Goal: Obtain resource: Obtain resource

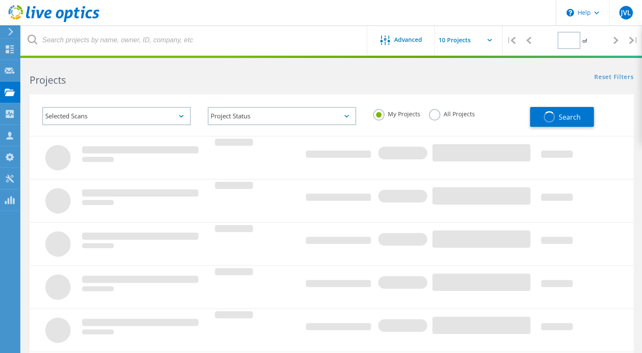
type input "1"
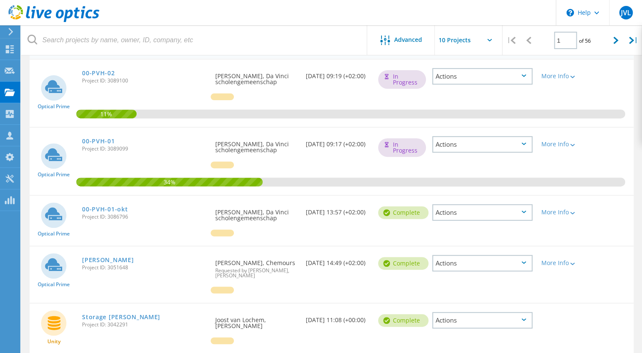
scroll to position [34, 0]
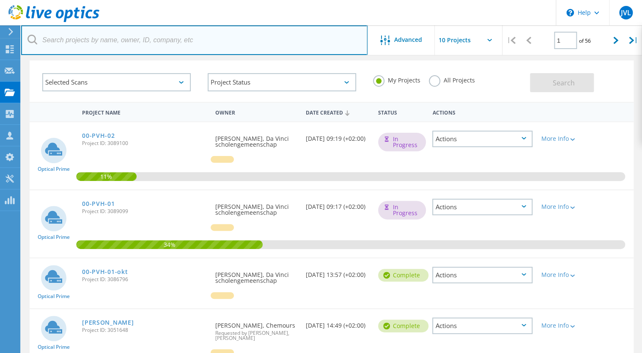
click at [134, 45] on input "text" at bounding box center [194, 40] width 346 height 30
type input "trespa"
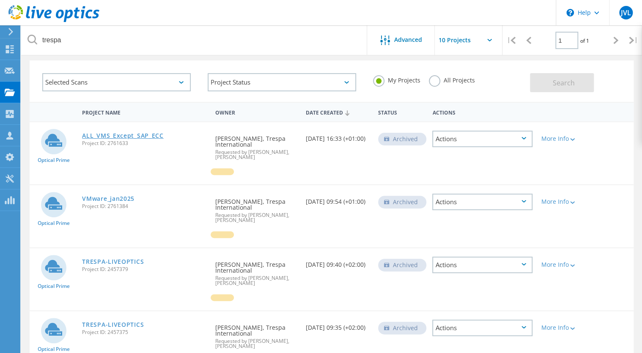
click at [117, 135] on link "ALL_VMS_Except_SAP_ECC" at bounding box center [122, 136] width 81 height 6
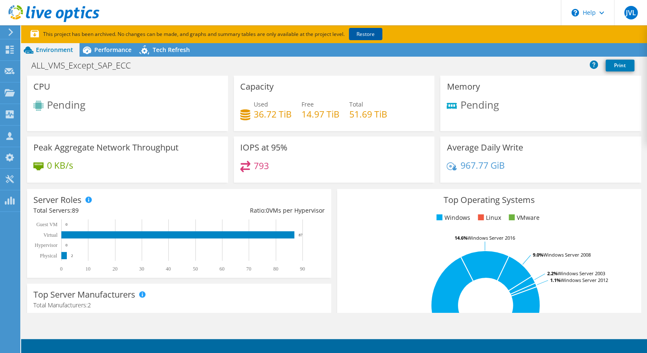
click at [370, 34] on link "Restore" at bounding box center [365, 34] width 33 height 12
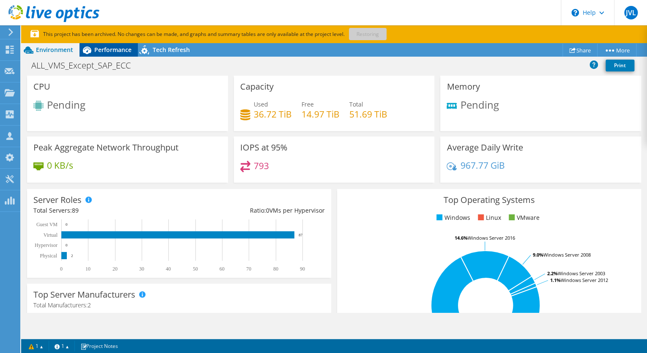
drag, startPoint x: 102, startPoint y: 49, endPoint x: 85, endPoint y: 50, distance: 16.5
click at [101, 49] on span "Performance" at bounding box center [112, 50] width 37 height 8
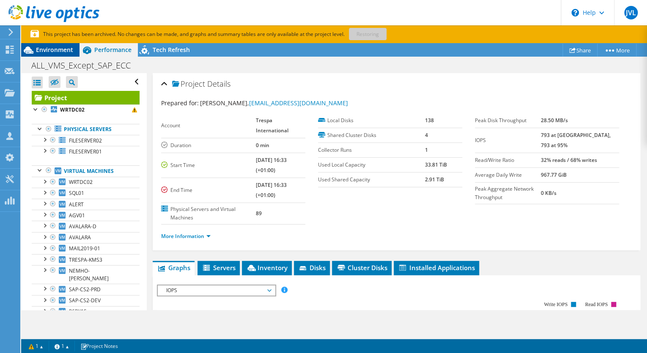
click at [54, 50] on span "Environment" at bounding box center [54, 50] width 37 height 8
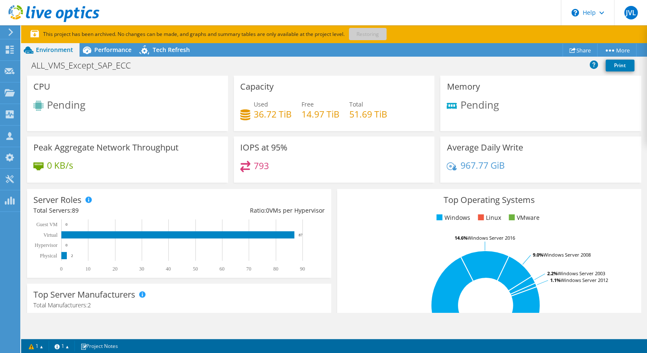
click at [12, 32] on use at bounding box center [10, 32] width 5 height 8
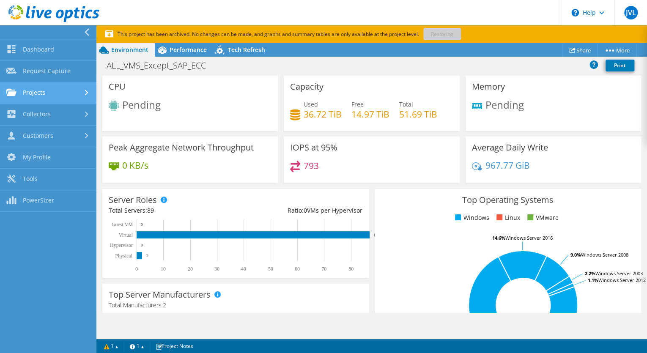
click at [46, 91] on link "Projects" at bounding box center [48, 93] width 96 height 22
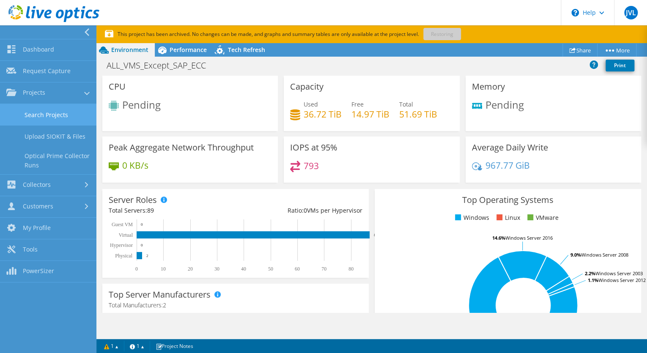
click at [63, 111] on link "Search Projects" at bounding box center [48, 115] width 96 height 22
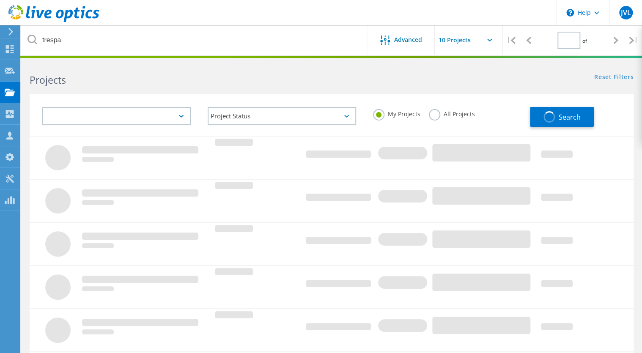
type input "1"
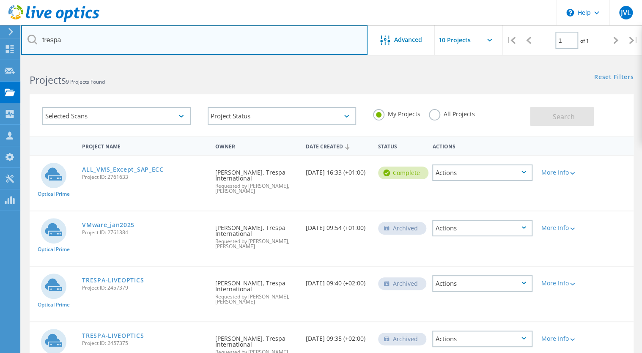
click at [82, 41] on input "trespa" at bounding box center [194, 40] width 346 height 30
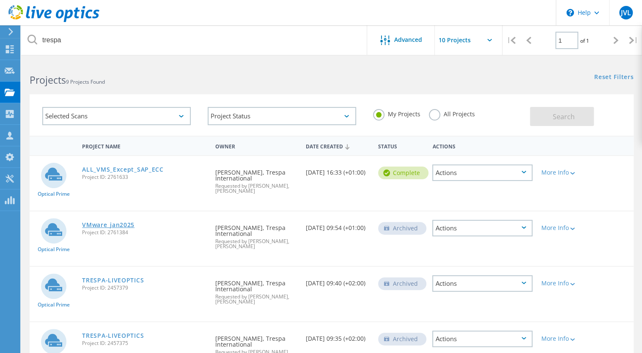
click at [123, 222] on link "VMware_jan2025" at bounding box center [108, 225] width 52 height 6
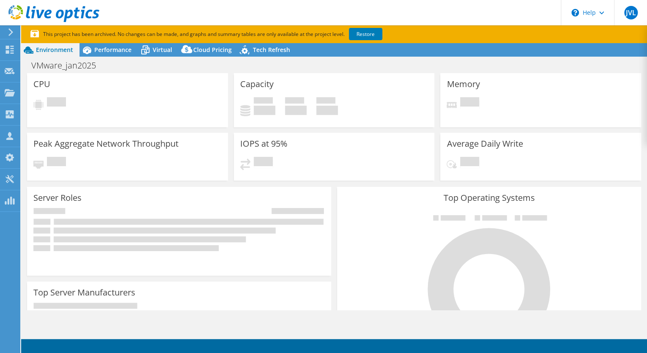
select select "USD"
click at [368, 34] on link "Restore" at bounding box center [365, 34] width 33 height 12
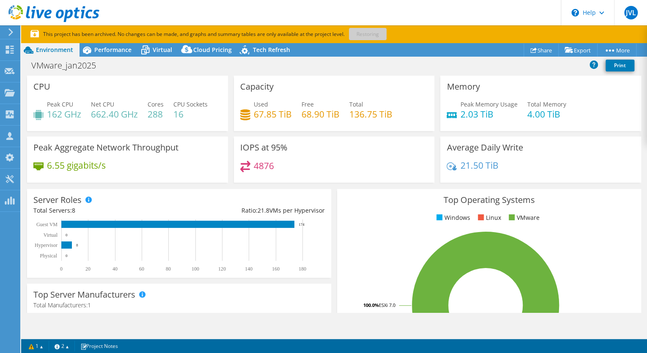
click at [357, 206] on div "Top Operating Systems Windows Linux VMware 100.0% ESXi 7.0" at bounding box center [489, 290] width 304 height 203
click at [222, 49] on span "Cloud Pricing" at bounding box center [212, 50] width 38 height 8
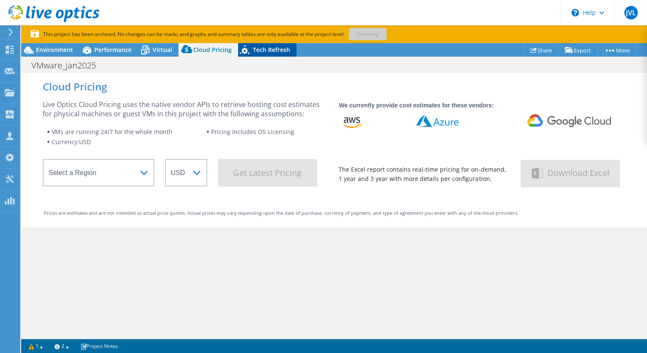
click at [267, 51] on span "Tech Refresh" at bounding box center [271, 50] width 37 height 8
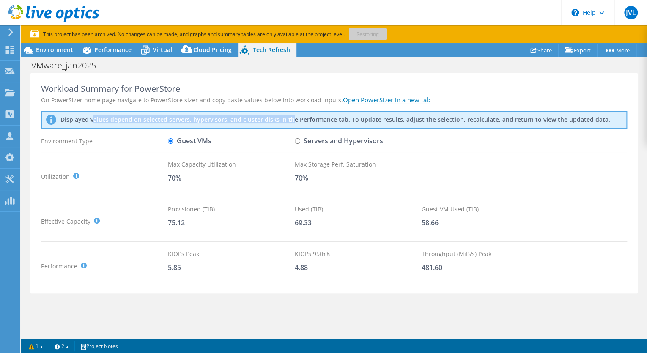
drag, startPoint x: 92, startPoint y: 114, endPoint x: 289, endPoint y: 113, distance: 197.1
click at [288, 113] on div "Displayed values depend on selected servers, hypervisors, and cluster disks in …" at bounding box center [334, 120] width 586 height 18
drag, startPoint x: 56, startPoint y: 90, endPoint x: 149, endPoint y: 84, distance: 93.7
click at [149, 84] on div "Workload Summary for PowerStore" at bounding box center [334, 89] width 586 height 10
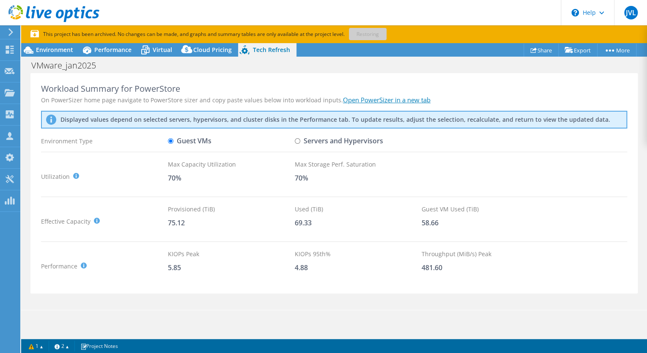
click at [173, 86] on div "Workload Summary for PowerStore" at bounding box center [334, 89] width 586 height 10
drag, startPoint x: 188, startPoint y: 89, endPoint x: 91, endPoint y: 87, distance: 96.9
click at [91, 87] on div "Workload Summary for PowerStore" at bounding box center [334, 89] width 586 height 10
drag, startPoint x: 90, startPoint y: 87, endPoint x: 90, endPoint y: 97, distance: 10.2
click at [90, 87] on div "Workload Summary for PowerStore" at bounding box center [334, 89] width 586 height 10
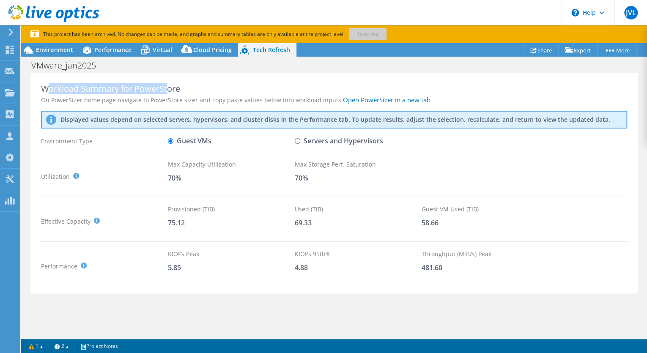
drag, startPoint x: 49, startPoint y: 86, endPoint x: 169, endPoint y: 88, distance: 120.6
click at [169, 88] on div "Workload Summary for PowerStore" at bounding box center [334, 89] width 586 height 10
drag, startPoint x: 188, startPoint y: 88, endPoint x: 58, endPoint y: 90, distance: 130.3
click at [58, 90] on div "Workload Summary for PowerStore" at bounding box center [334, 89] width 586 height 10
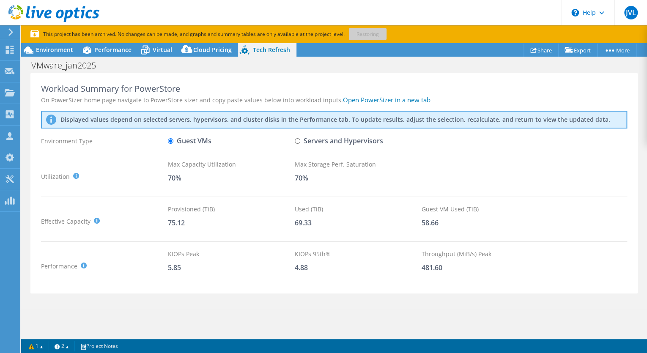
drag, startPoint x: 58, startPoint y: 90, endPoint x: 96, endPoint y: 105, distance: 41.9
click at [82, 94] on div "Workload Summary for PowerStore On PowerSizer home page navigate to PowerStore …" at bounding box center [333, 183] width 607 height 221
click at [343, 140] on label "Servers and Hypervisors" at bounding box center [339, 141] width 88 height 15
click at [300, 140] on input "Servers and Hypervisors" at bounding box center [297, 140] width 5 height 5
radio input "true"
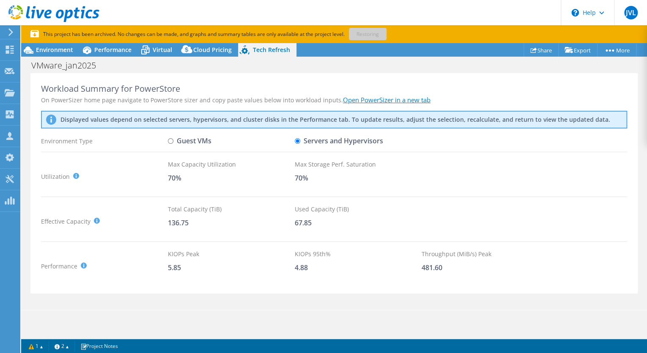
click at [236, 141] on div "Guest VMs" at bounding box center [231, 141] width 127 height 15
click at [209, 140] on label "Guest VMs" at bounding box center [190, 141] width 44 height 15
click at [173, 140] on input "Guest VMs" at bounding box center [170, 140] width 5 height 5
radio input "true"
radio input "false"
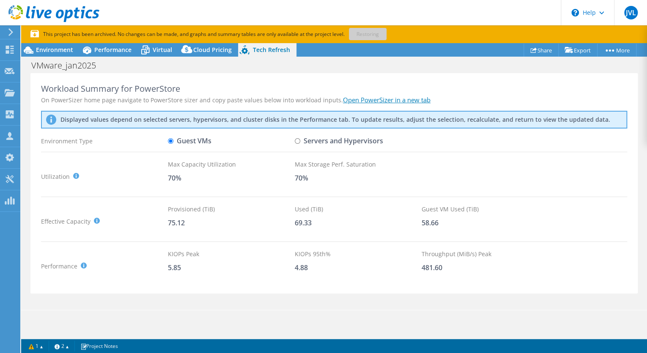
drag, startPoint x: 180, startPoint y: 169, endPoint x: 213, endPoint y: 172, distance: 33.6
click at [213, 172] on div "Max Capacity Utilization 70%" at bounding box center [231, 176] width 127 height 33
drag, startPoint x: 196, startPoint y: 167, endPoint x: 213, endPoint y: 167, distance: 16.5
click at [213, 167] on div "Max Capacity Utilization" at bounding box center [231, 164] width 127 height 9
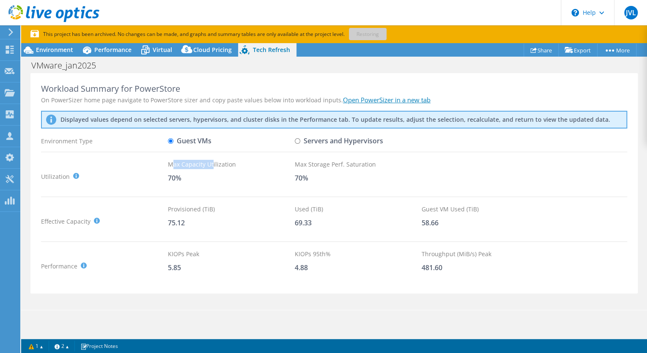
click at [213, 167] on div "Max Capacity Utilization" at bounding box center [231, 164] width 127 height 9
drag, startPoint x: 169, startPoint y: 179, endPoint x: 184, endPoint y: 179, distance: 15.2
click at [184, 179] on div "70%" at bounding box center [231, 177] width 127 height 9
drag, startPoint x: 184, startPoint y: 179, endPoint x: 191, endPoint y: 181, distance: 7.1
click at [191, 179] on div "70%" at bounding box center [231, 177] width 127 height 9
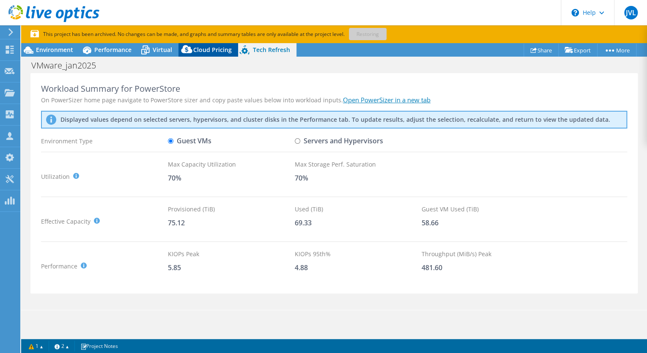
click at [209, 50] on span "Cloud Pricing" at bounding box center [212, 50] width 38 height 8
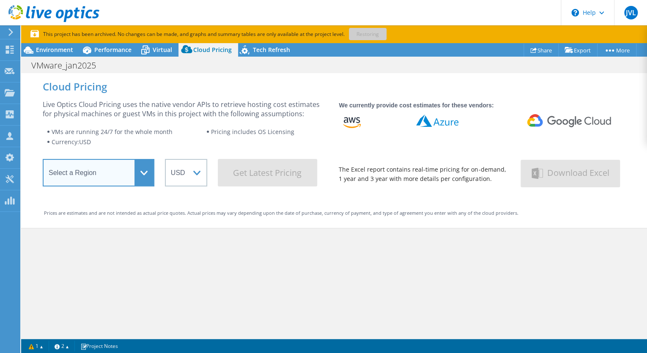
click at [137, 171] on select "Select a Region Asia Pacific (Hong Kong) Asia Pacific (Mumbai) Asia Pacific (Se…" at bounding box center [99, 172] width 112 height 27
select select "EUFrankfurt"
click at [43, 162] on select "Select a Region Asia Pacific (Hong Kong) Asia Pacific (Mumbai) Asia Pacific (Se…" at bounding box center [99, 172] width 112 height 27
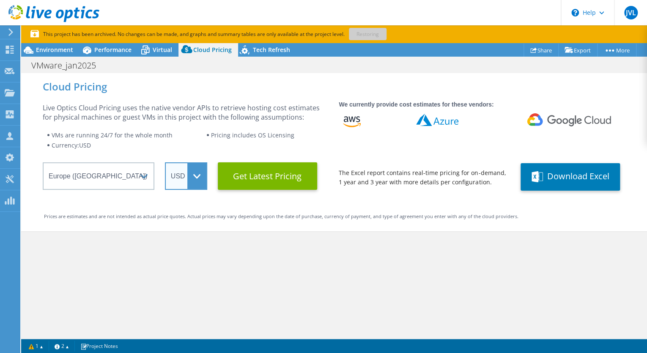
click at [193, 176] on select "ARS AUD BRL CAD CHF CLP CNY DKK EUR GBP HKD HUF INR JPY MXN MYR NOK NZD PEN SEK…" at bounding box center [186, 175] width 42 height 27
click at [165, 162] on select "ARS AUD BRL CAD CHF CLP CNY DKK EUR GBP HKD HUF INR JPY MXN MYR NOK NZD PEN SEK…" at bounding box center [186, 175] width 42 height 27
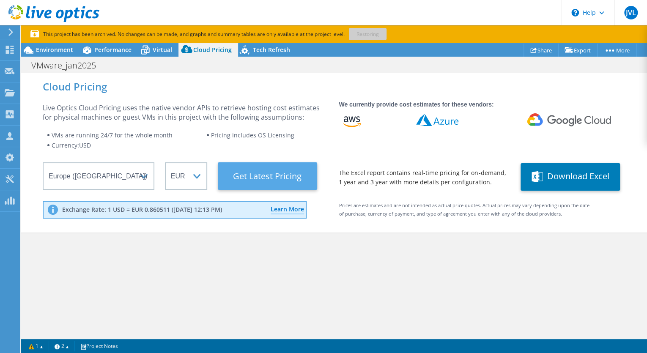
click at [264, 173] on Latest "Get Latest Pricing" at bounding box center [267, 175] width 99 height 27
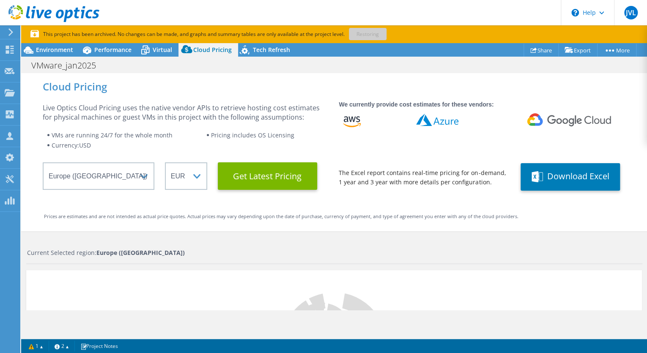
scroll to position [34, 0]
select select "EUR"
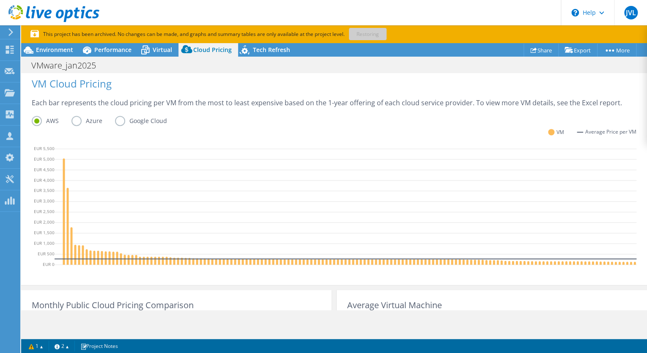
scroll to position [0, 0]
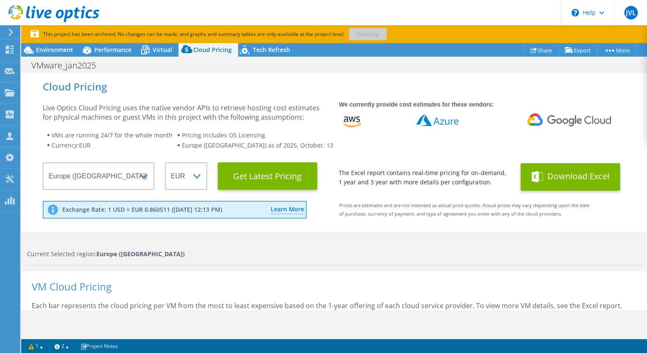
click at [554, 178] on button "Download Excel" at bounding box center [570, 176] width 99 height 27
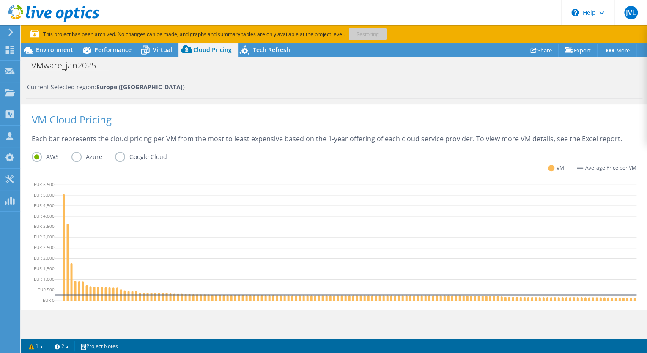
scroll to position [347, 0]
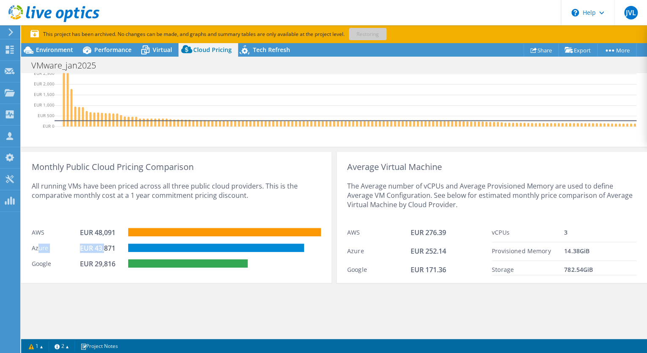
drag, startPoint x: 38, startPoint y: 247, endPoint x: 104, endPoint y: 243, distance: 66.1
click at [104, 243] on div "Azure EUR 43,871" at bounding box center [176, 247] width 289 height 16
drag, startPoint x: 114, startPoint y: 245, endPoint x: 84, endPoint y: 245, distance: 29.6
click at [84, 245] on div "EUR 43,871" at bounding box center [101, 248] width 42 height 9
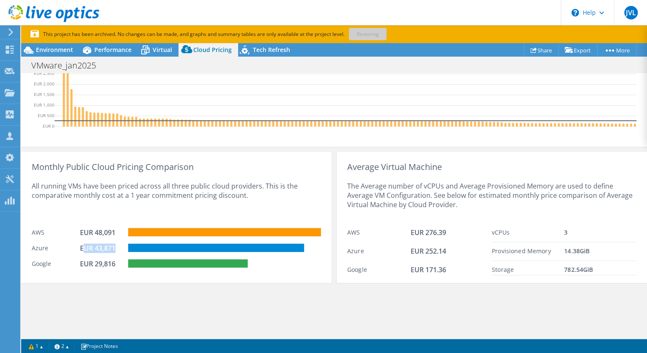
drag, startPoint x: 84, startPoint y: 245, endPoint x: 113, endPoint y: 247, distance: 29.3
click at [114, 247] on div "EUR 43,871" at bounding box center [101, 248] width 42 height 9
click at [92, 247] on div "EUR 43,871" at bounding box center [101, 248] width 42 height 9
click at [103, 247] on div "EUR 43,871" at bounding box center [101, 248] width 42 height 9
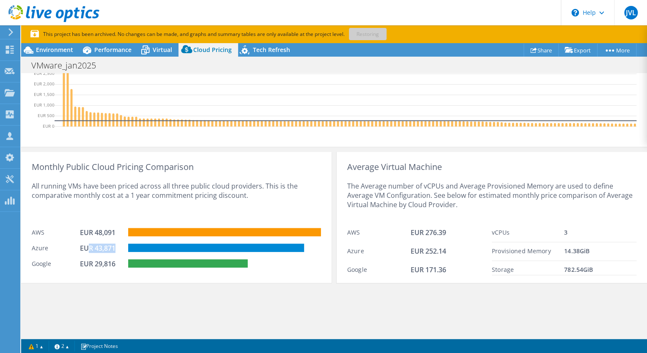
drag, startPoint x: 115, startPoint y: 247, endPoint x: 81, endPoint y: 247, distance: 33.8
click at [81, 247] on div "EUR 43,871" at bounding box center [101, 248] width 42 height 9
drag, startPoint x: 81, startPoint y: 247, endPoint x: 96, endPoint y: 258, distance: 18.4
click at [81, 247] on div "EUR 43,871" at bounding box center [101, 248] width 42 height 9
drag, startPoint x: 93, startPoint y: 244, endPoint x: 110, endPoint y: 249, distance: 17.5
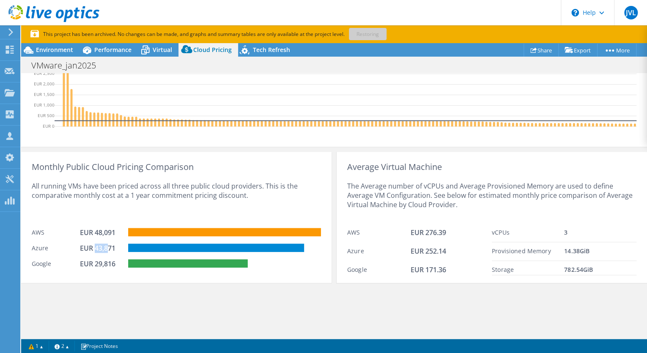
click at [110, 249] on div "EUR 43,871" at bounding box center [101, 248] width 42 height 9
click at [112, 249] on div "EUR 43,871" at bounding box center [101, 248] width 42 height 9
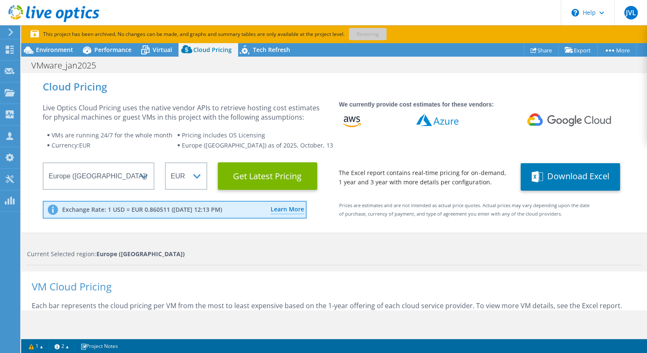
scroll to position [184, 0]
click at [156, 46] on span "Virtual" at bounding box center [162, 50] width 19 height 8
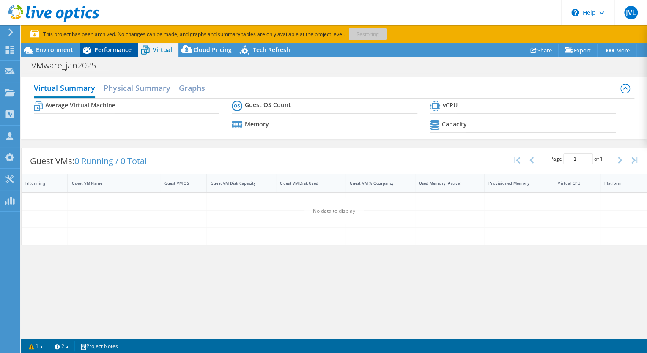
click at [115, 49] on span "Performance" at bounding box center [112, 50] width 37 height 8
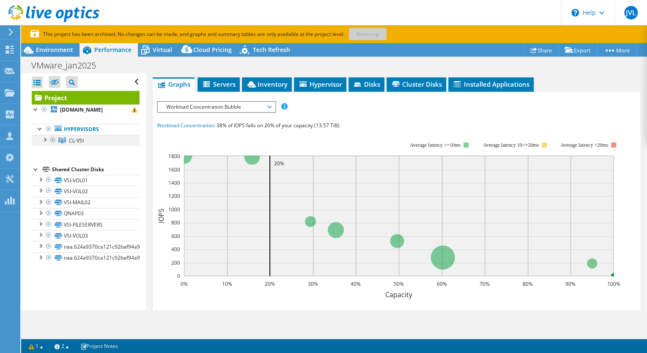
click at [47, 138] on div at bounding box center [44, 139] width 8 height 8
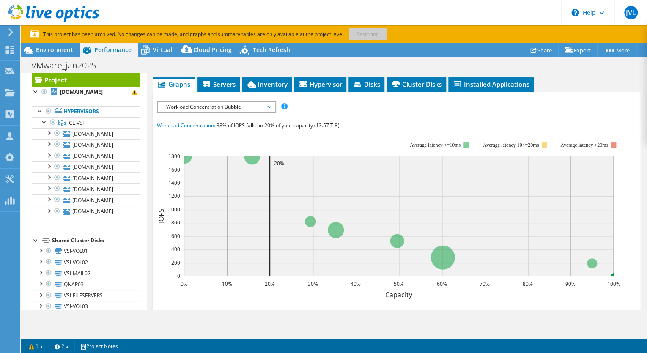
scroll to position [0, 0]
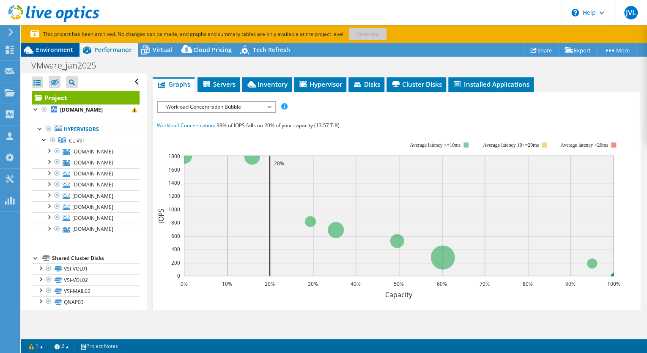
click at [46, 46] on span "Environment" at bounding box center [54, 50] width 37 height 8
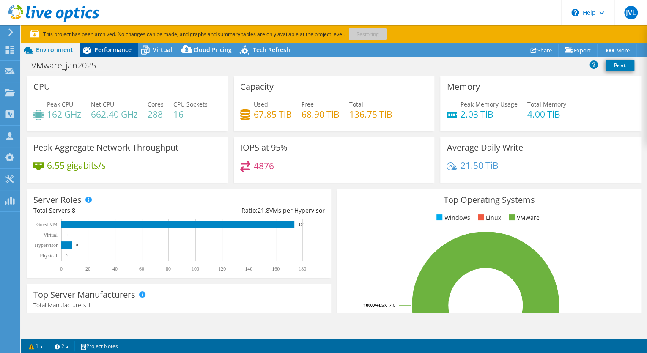
click at [102, 46] on span "Performance" at bounding box center [112, 50] width 37 height 8
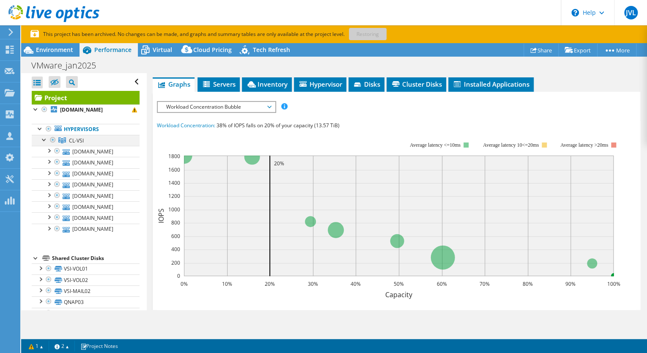
click at [44, 141] on div at bounding box center [44, 139] width 8 height 8
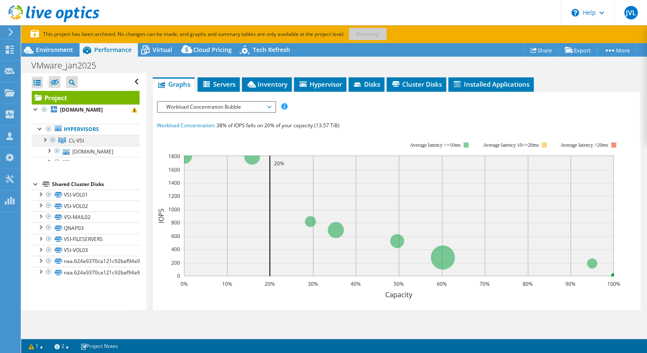
click at [44, 141] on div at bounding box center [44, 139] width 8 height 8
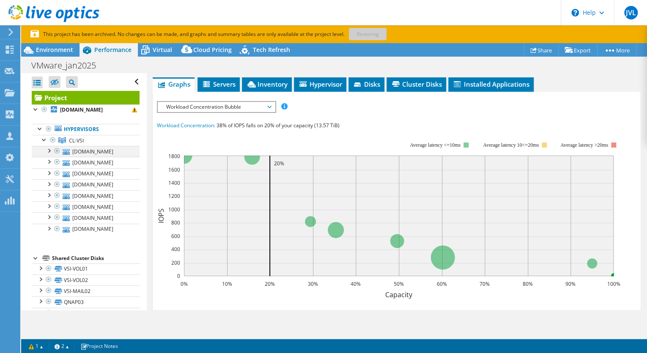
click at [48, 152] on div at bounding box center [48, 150] width 8 height 8
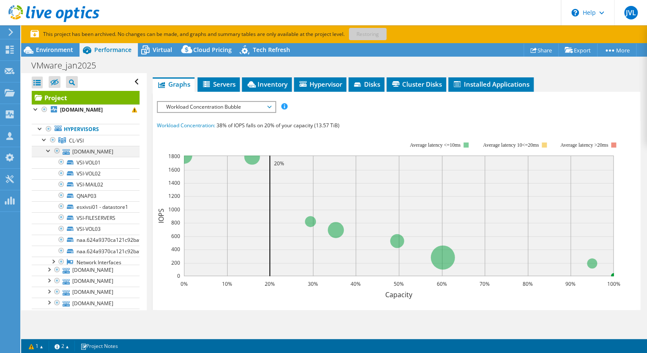
click at [48, 152] on div at bounding box center [48, 150] width 8 height 8
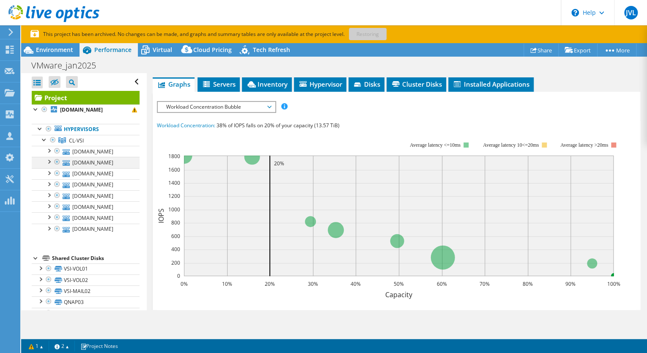
click at [49, 162] on div at bounding box center [48, 161] width 8 height 8
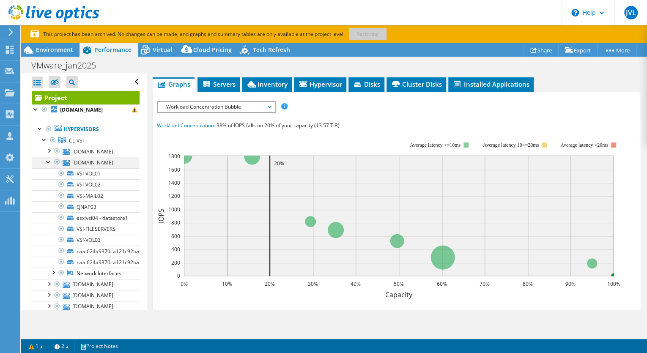
click at [49, 162] on div at bounding box center [48, 161] width 8 height 8
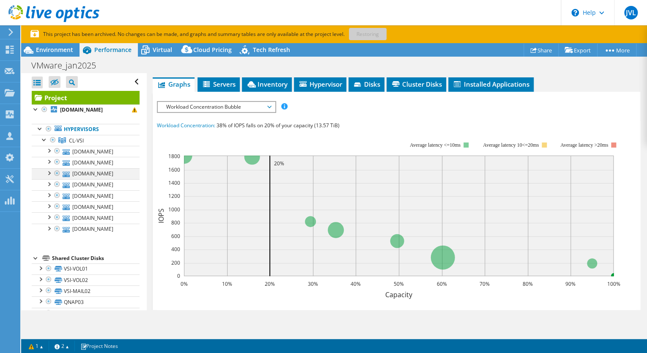
click at [49, 173] on div at bounding box center [48, 172] width 8 height 8
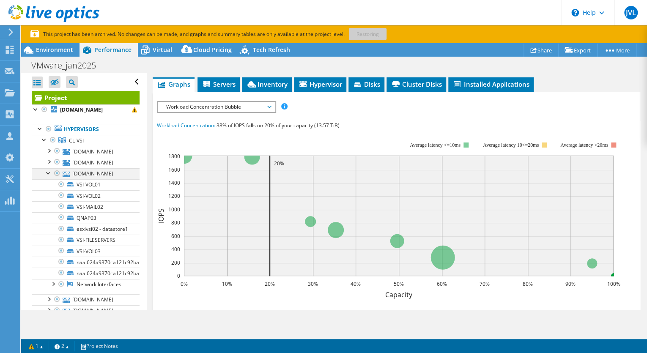
click at [49, 173] on div at bounding box center [48, 172] width 8 height 8
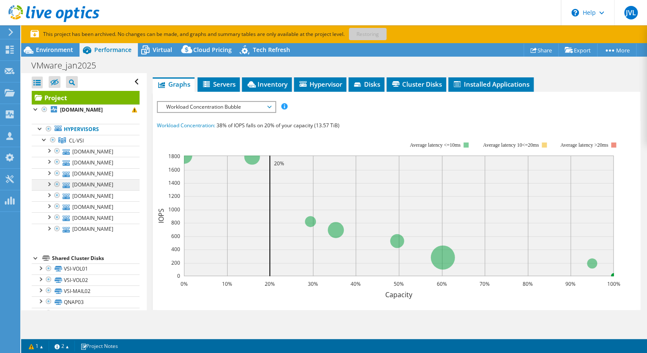
click at [48, 183] on div at bounding box center [48, 183] width 8 height 8
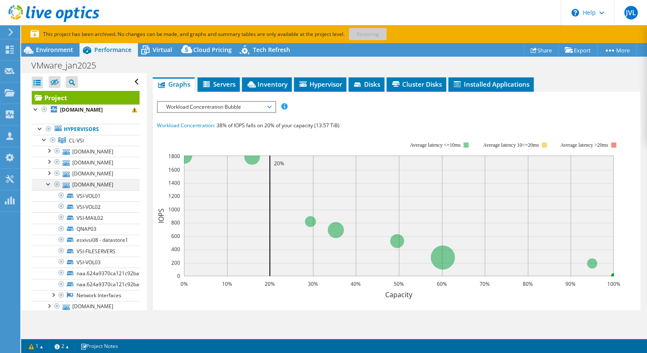
click at [48, 183] on div at bounding box center [48, 183] width 8 height 8
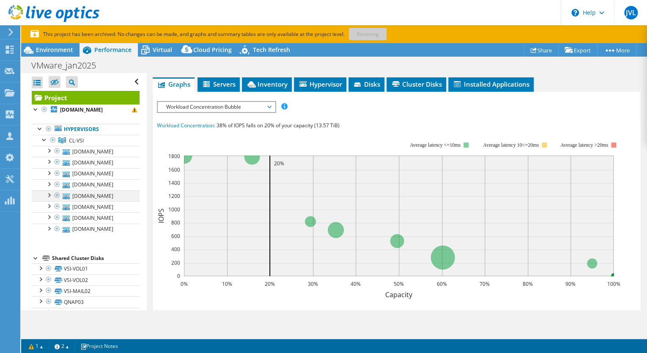
click at [47, 196] on div at bounding box center [48, 194] width 8 height 8
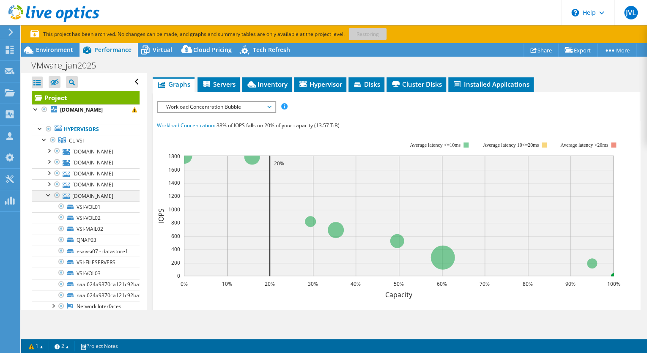
click at [47, 196] on div at bounding box center [48, 194] width 8 height 8
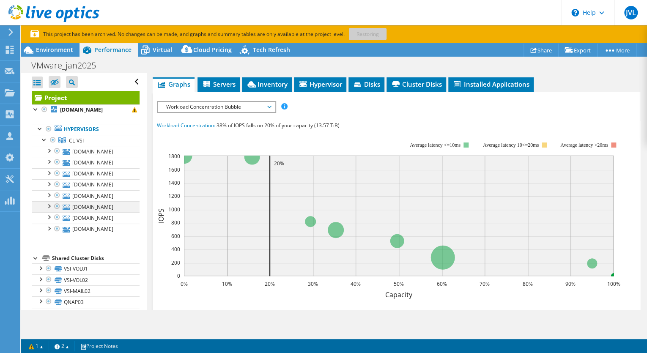
click at [48, 206] on div at bounding box center [48, 205] width 8 height 8
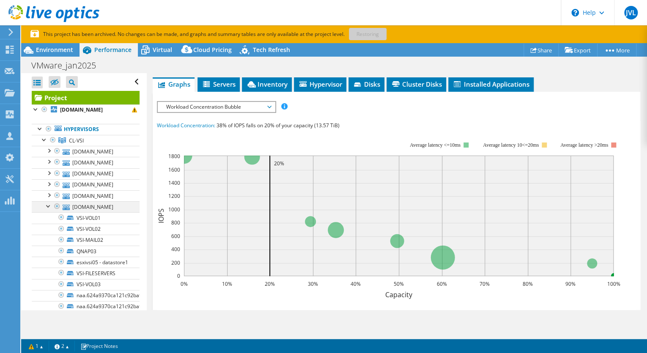
click at [48, 206] on div at bounding box center [48, 205] width 8 height 8
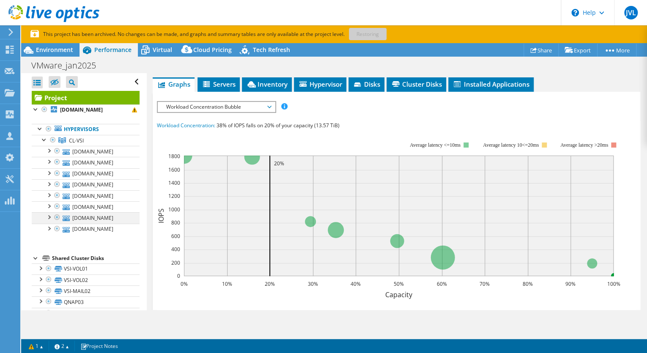
click at [47, 217] on div at bounding box center [48, 216] width 8 height 8
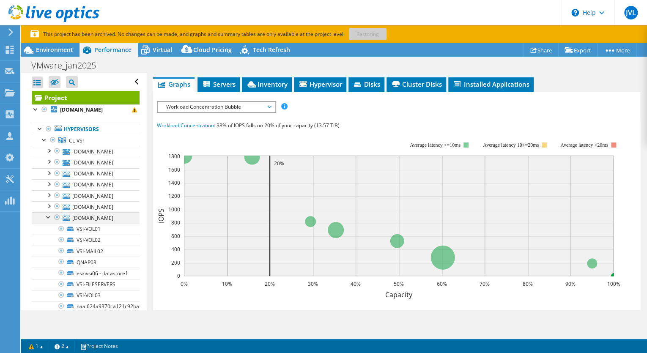
click at [47, 217] on div at bounding box center [48, 216] width 8 height 8
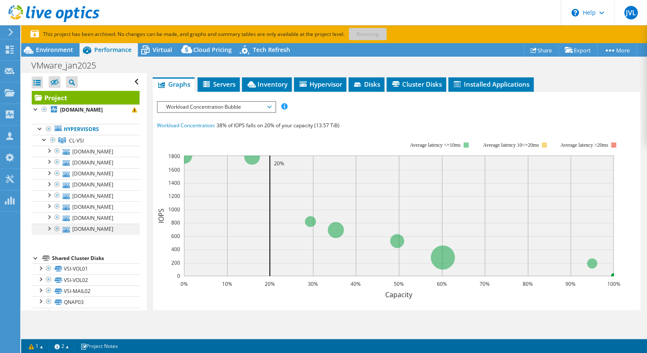
click at [48, 225] on div at bounding box center [48, 228] width 8 height 8
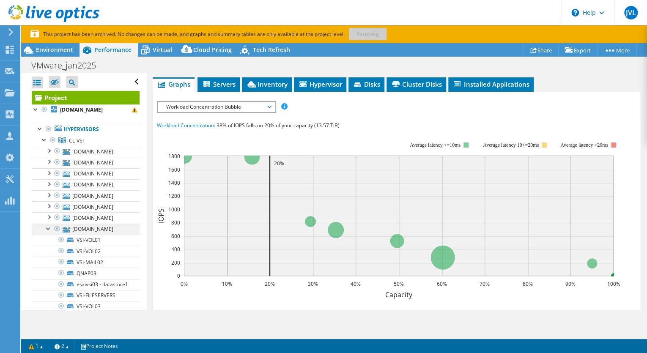
click at [49, 225] on div at bounding box center [48, 228] width 8 height 8
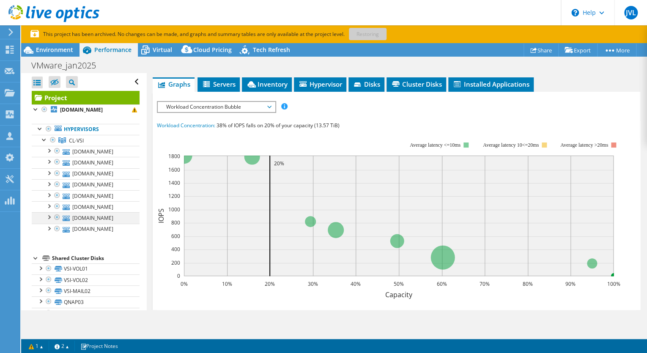
click at [49, 213] on div at bounding box center [48, 216] width 8 height 8
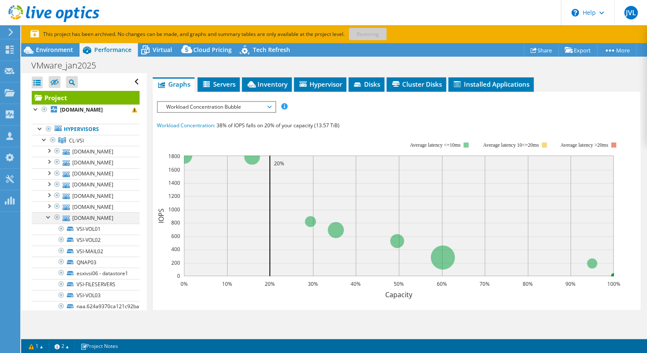
click at [49, 217] on div at bounding box center [48, 216] width 8 height 8
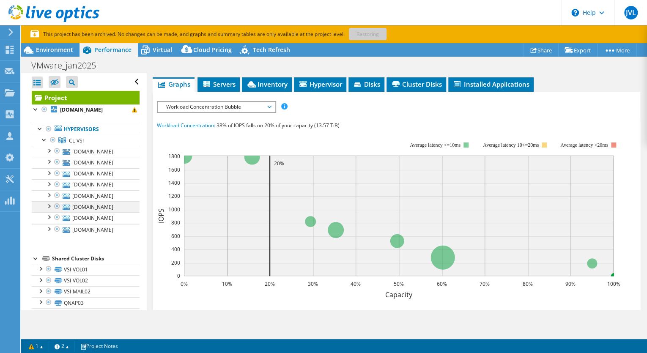
click at [49, 206] on div at bounding box center [48, 205] width 8 height 8
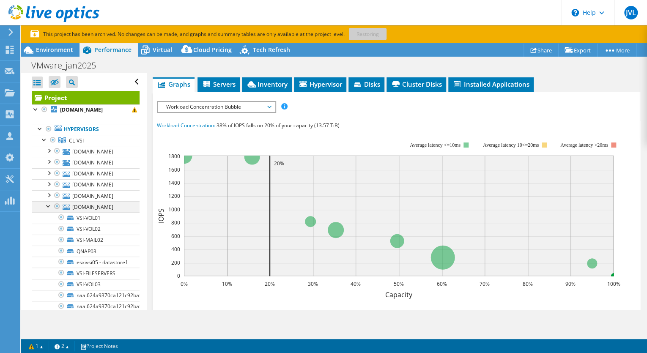
click at [49, 206] on div at bounding box center [48, 205] width 8 height 8
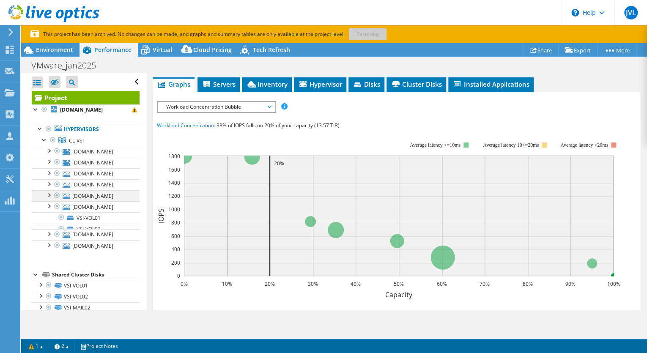
click at [49, 195] on div at bounding box center [48, 194] width 8 height 8
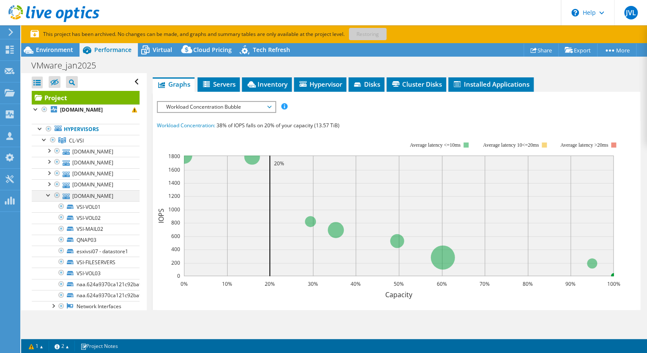
click at [49, 195] on div at bounding box center [48, 194] width 8 height 8
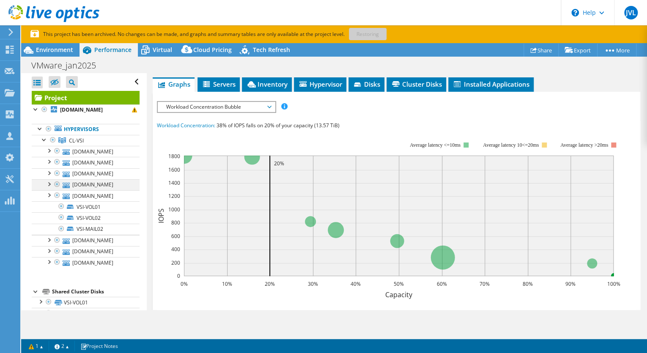
click at [50, 182] on div at bounding box center [48, 183] width 8 height 8
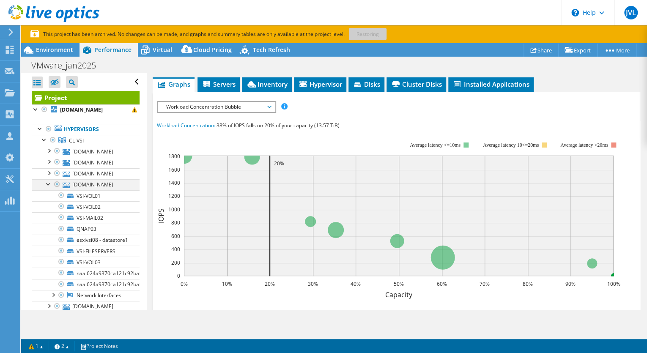
click at [50, 182] on div at bounding box center [48, 183] width 8 height 8
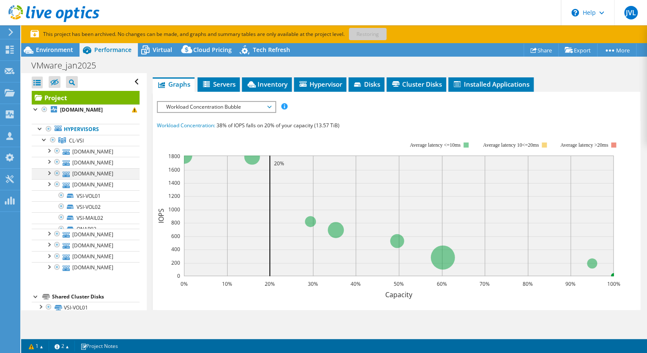
click at [50, 169] on div at bounding box center [48, 172] width 8 height 8
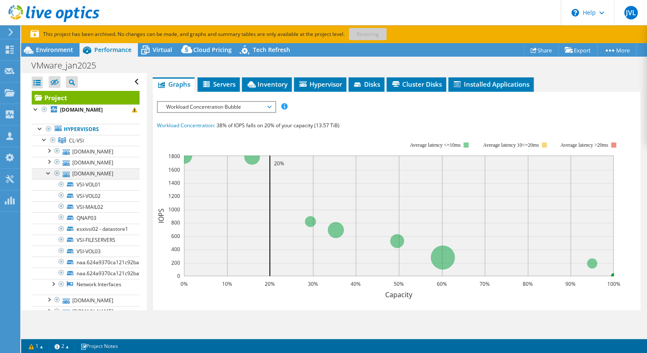
click at [50, 169] on div at bounding box center [48, 172] width 8 height 8
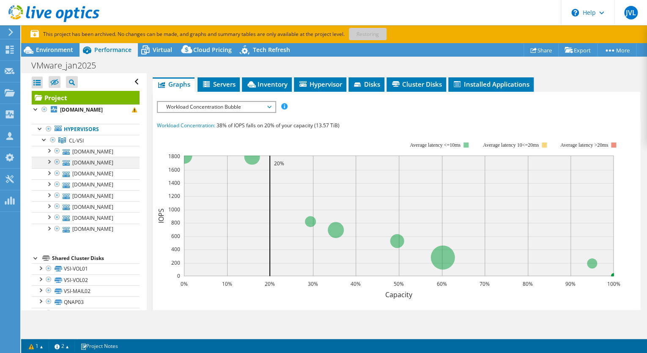
click at [49, 162] on div at bounding box center [48, 161] width 8 height 8
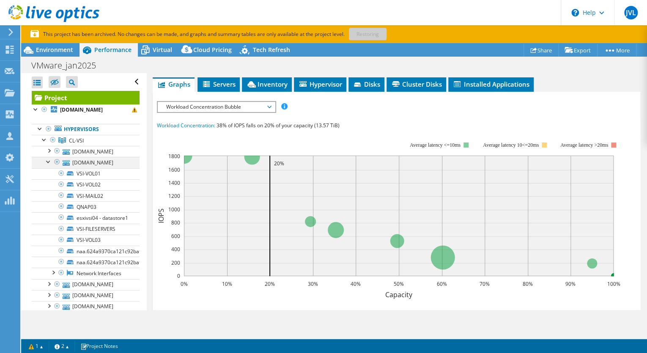
click at [49, 162] on div at bounding box center [48, 161] width 8 height 8
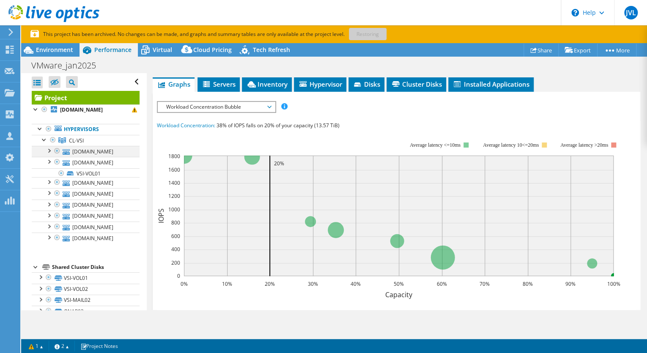
click at [49, 148] on div at bounding box center [48, 150] width 8 height 8
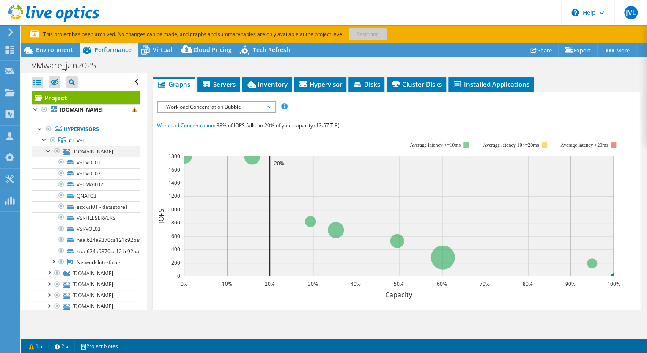
click at [49, 148] on div at bounding box center [48, 150] width 8 height 8
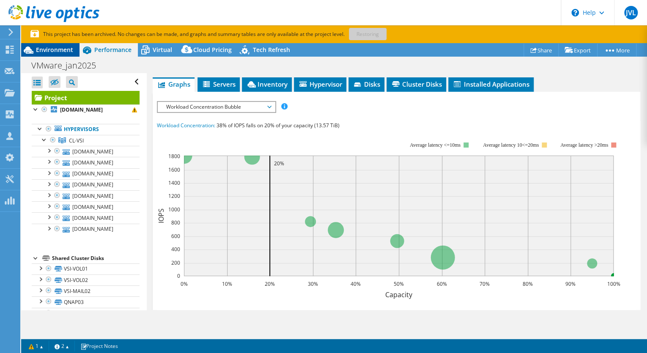
drag, startPoint x: 42, startPoint y: 41, endPoint x: 44, endPoint y: 50, distance: 9.0
click at [42, 41] on section "This project has been archived. No changes can be made, and graphs and summary …" at bounding box center [334, 34] width 626 height 18
click at [44, 50] on span "Environment" at bounding box center [54, 50] width 37 height 8
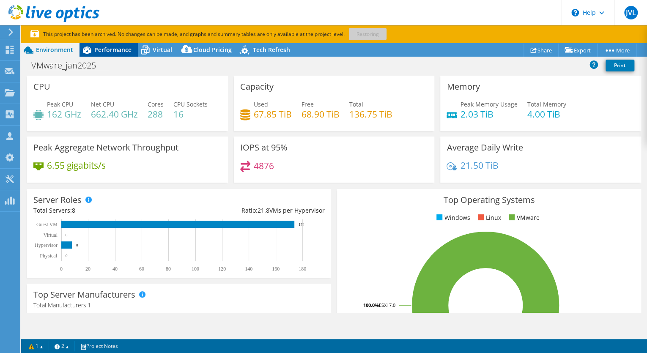
click at [110, 50] on span "Performance" at bounding box center [112, 50] width 37 height 8
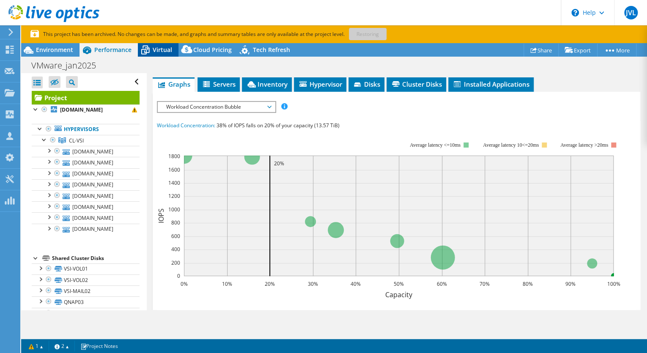
click at [168, 50] on span "Virtual" at bounding box center [162, 50] width 19 height 8
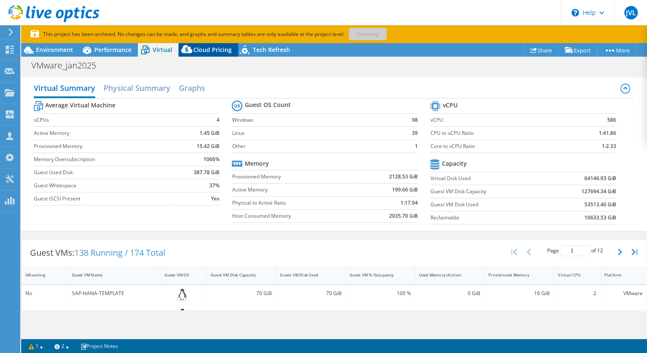
click at [206, 50] on span "Cloud Pricing" at bounding box center [212, 50] width 38 height 8
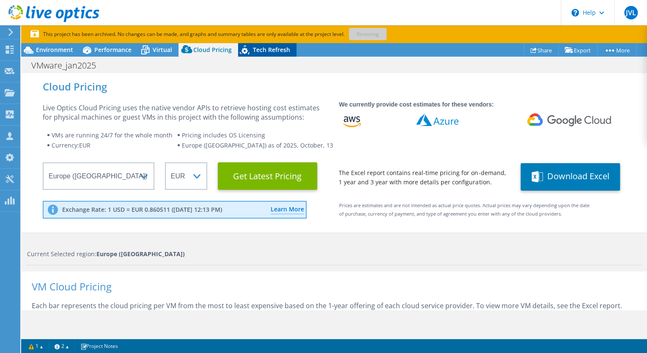
click at [261, 51] on span "Tech Refresh" at bounding box center [271, 50] width 37 height 8
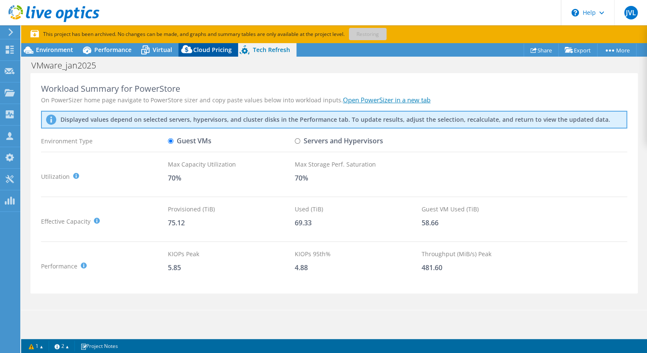
click at [190, 48] on icon at bounding box center [186, 51] width 17 height 17
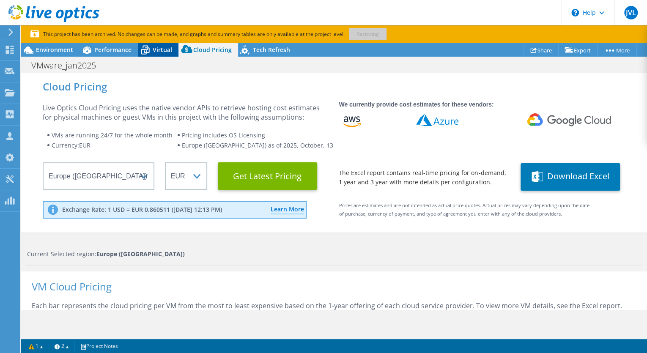
click at [143, 49] on icon at bounding box center [145, 50] width 8 height 7
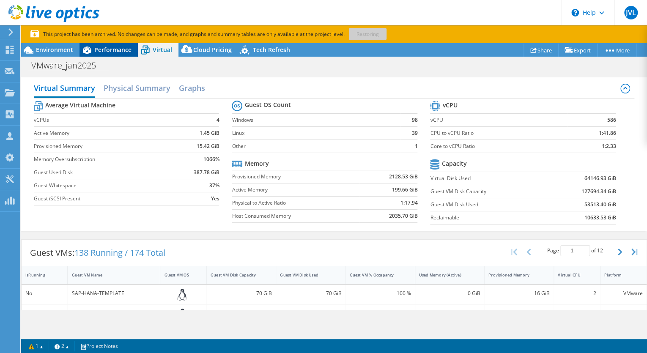
click at [90, 49] on icon at bounding box center [87, 50] width 15 height 15
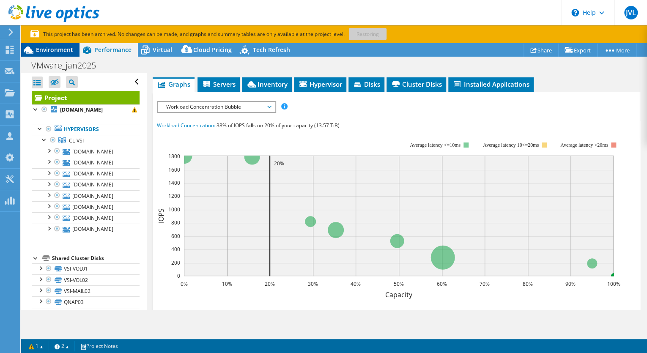
click at [36, 47] on icon at bounding box center [28, 50] width 15 height 15
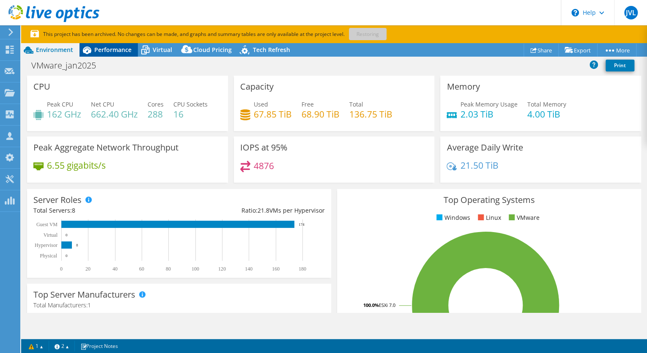
click at [95, 47] on span "Performance" at bounding box center [112, 50] width 37 height 8
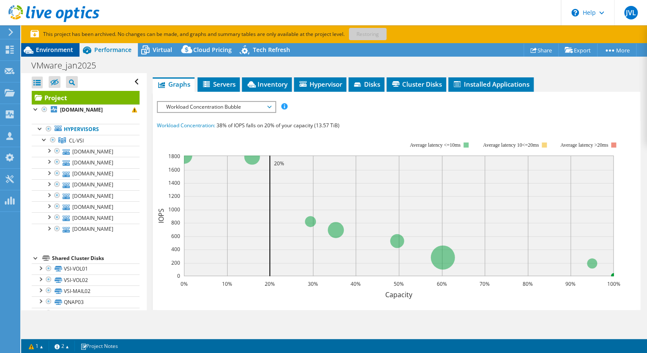
click at [44, 47] on span "Environment" at bounding box center [54, 50] width 37 height 8
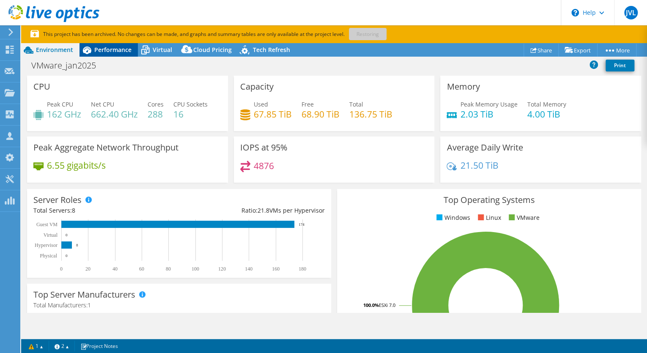
click at [113, 51] on span "Performance" at bounding box center [112, 50] width 37 height 8
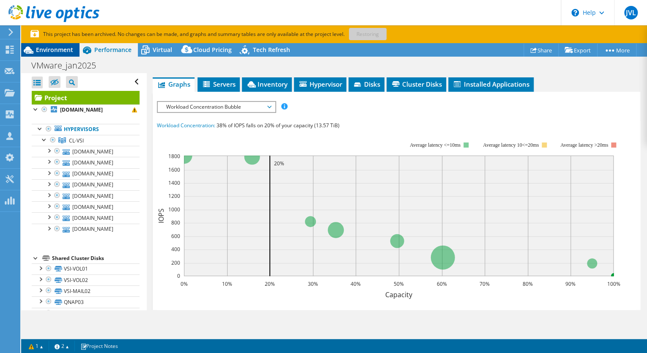
click at [52, 47] on span "Environment" at bounding box center [54, 50] width 37 height 8
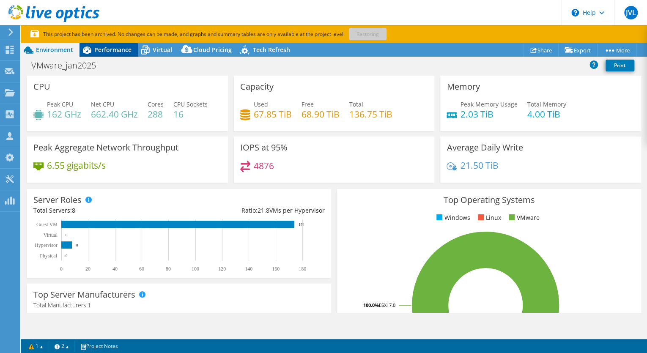
click at [129, 52] on span "Performance" at bounding box center [112, 50] width 37 height 8
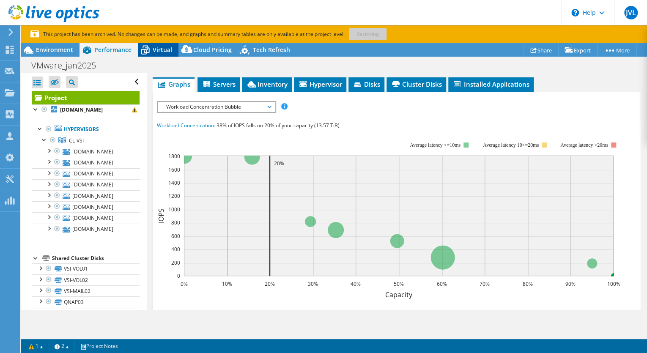
click at [162, 55] on div "Virtual" at bounding box center [158, 50] width 41 height 14
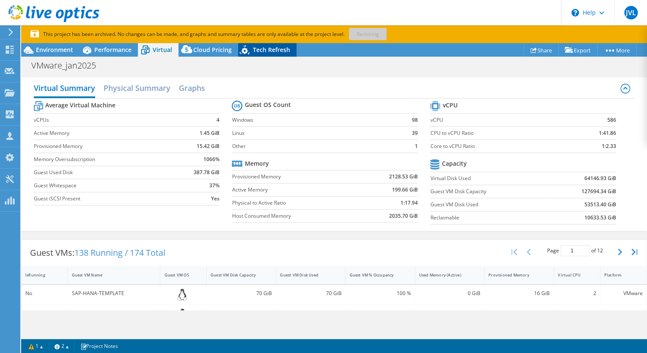
drag, startPoint x: 196, startPoint y: 47, endPoint x: 236, endPoint y: 47, distance: 40.2
click at [196, 47] on span "Cloud Pricing" at bounding box center [212, 50] width 38 height 8
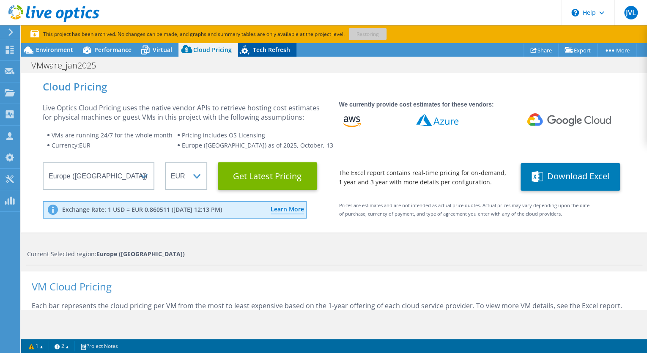
click at [245, 47] on icon at bounding box center [245, 51] width 15 height 17
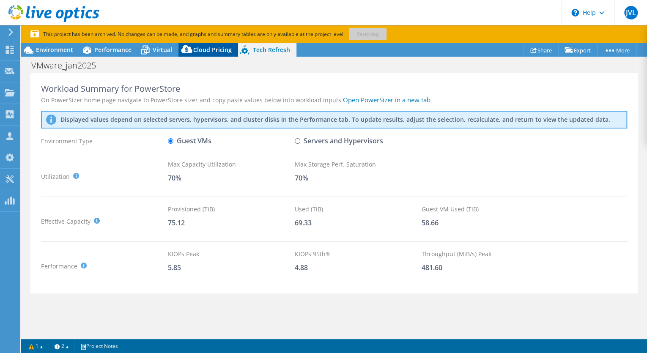
click at [198, 46] on span "Cloud Pricing" at bounding box center [212, 50] width 38 height 8
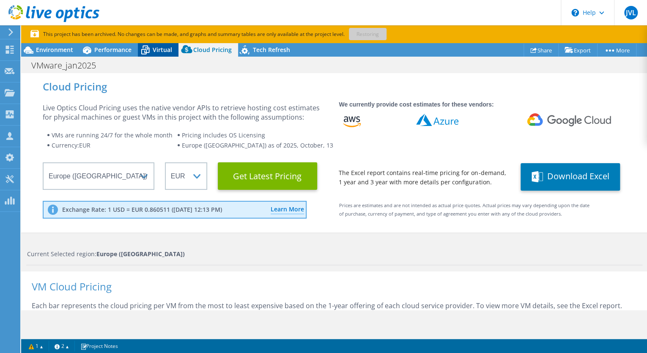
click at [149, 46] on icon at bounding box center [145, 50] width 15 height 15
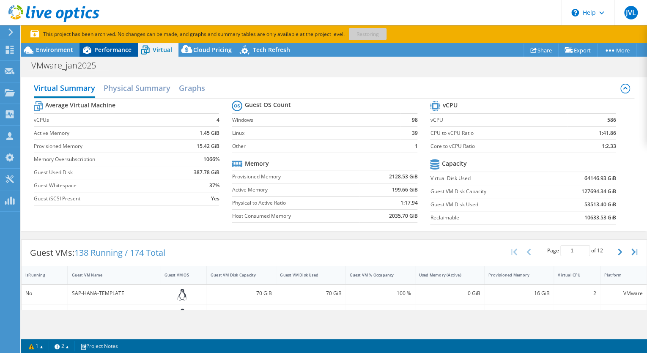
click at [100, 48] on span "Performance" at bounding box center [112, 50] width 37 height 8
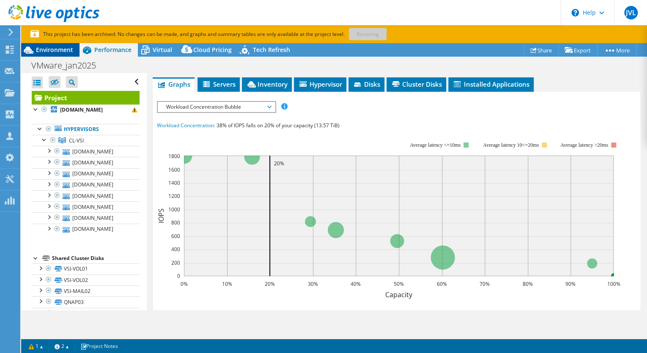
click at [56, 47] on span "Environment" at bounding box center [54, 50] width 37 height 8
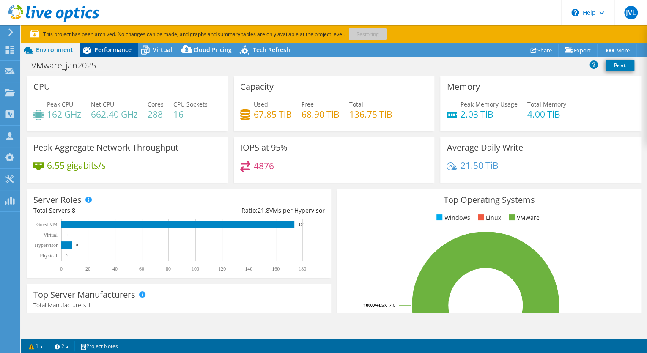
click at [117, 49] on span "Performance" at bounding box center [112, 50] width 37 height 8
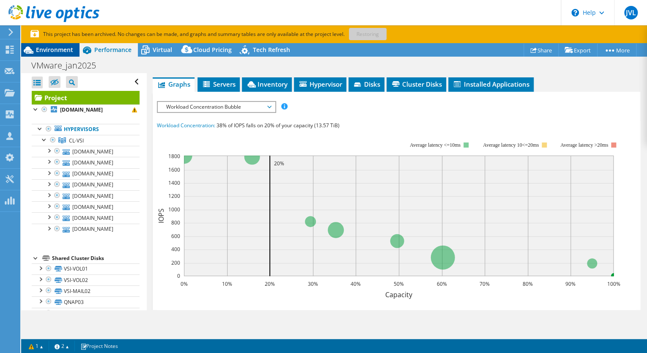
click at [58, 47] on span "Environment" at bounding box center [54, 50] width 37 height 8
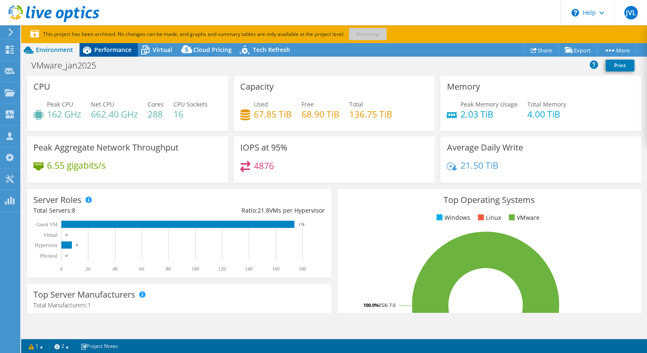
click at [105, 47] on span "Performance" at bounding box center [112, 50] width 37 height 8
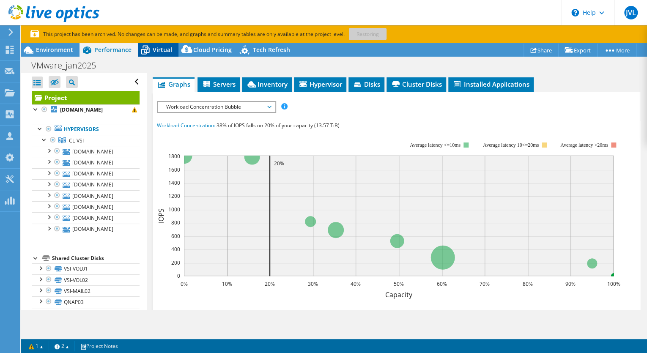
click at [152, 47] on icon at bounding box center [145, 50] width 15 height 15
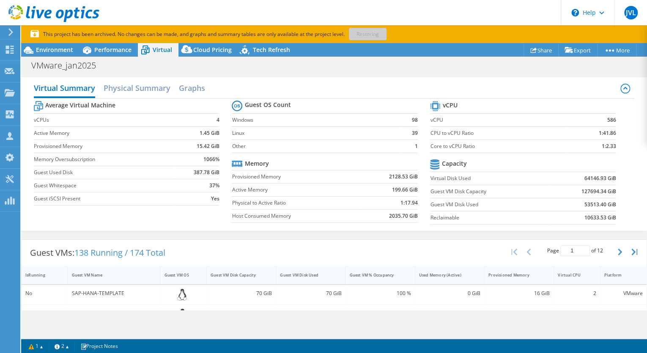
click at [175, 51] on div "Virtual" at bounding box center [158, 50] width 41 height 14
click at [197, 51] on span "Cloud Pricing" at bounding box center [212, 50] width 38 height 8
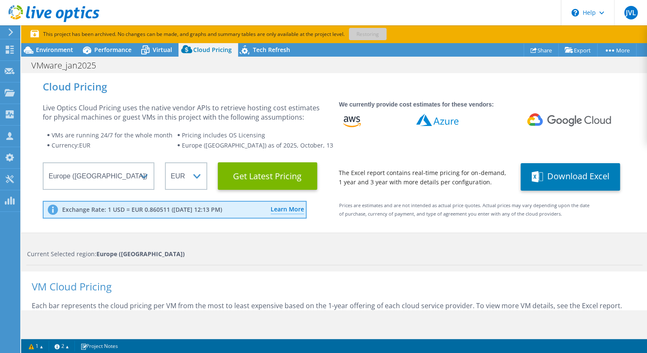
click at [214, 49] on span "Cloud Pricing" at bounding box center [212, 50] width 38 height 8
click at [250, 49] on icon at bounding box center [245, 51] width 15 height 17
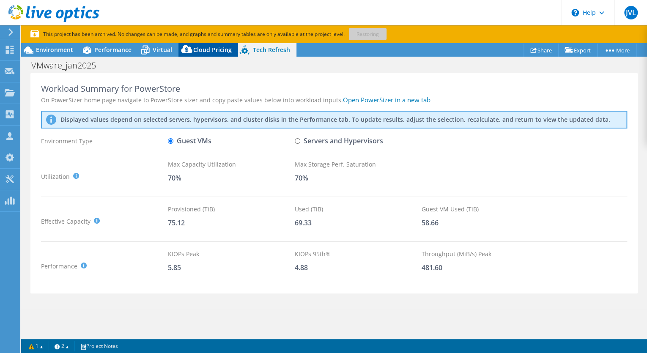
click at [198, 47] on span "Cloud Pricing" at bounding box center [212, 50] width 38 height 8
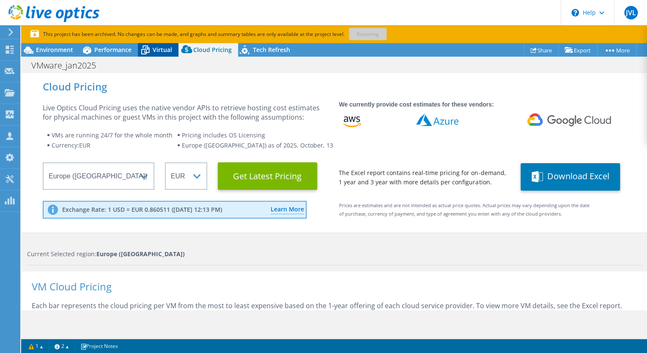
click at [162, 47] on span "Virtual" at bounding box center [162, 50] width 19 height 8
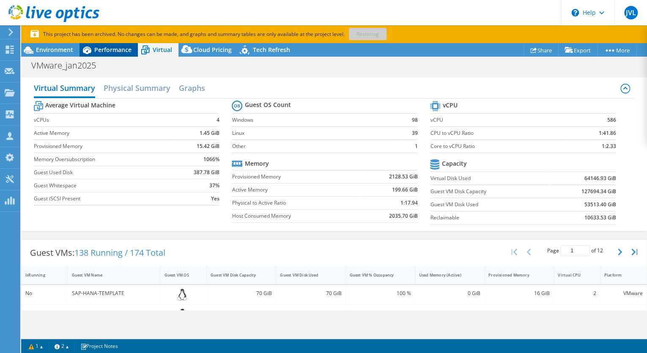
click at [115, 47] on span "Performance" at bounding box center [112, 50] width 37 height 8
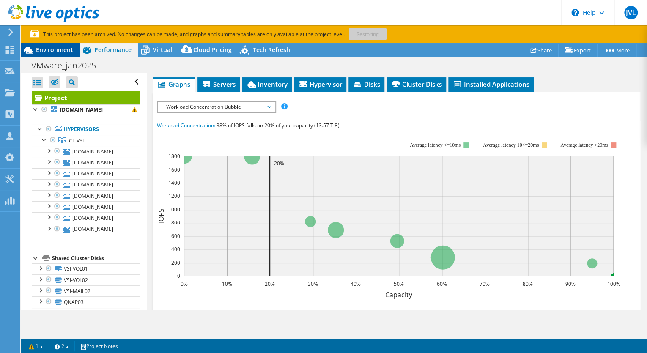
click at [44, 49] on span "Environment" at bounding box center [54, 50] width 37 height 8
